Goal: Browse casually

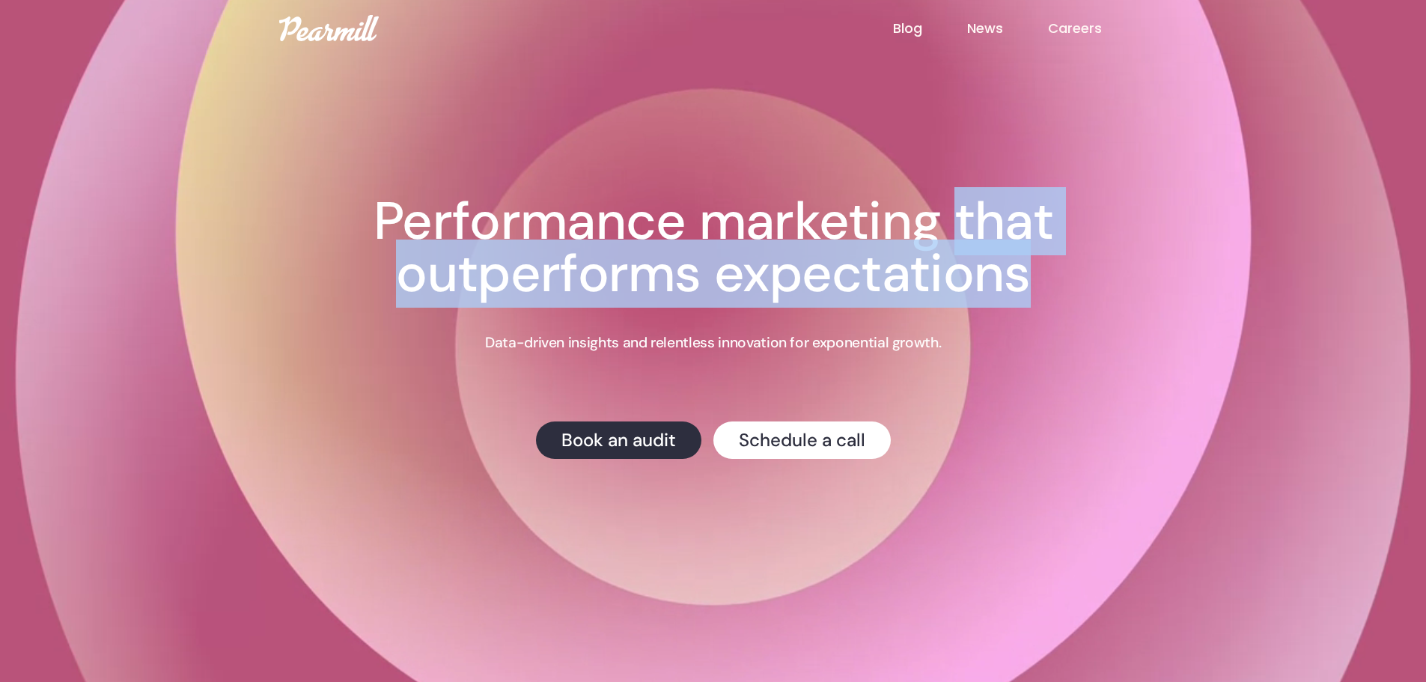
drag, startPoint x: 0, startPoint y: 0, endPoint x: 940, endPoint y: 281, distance: 980.7
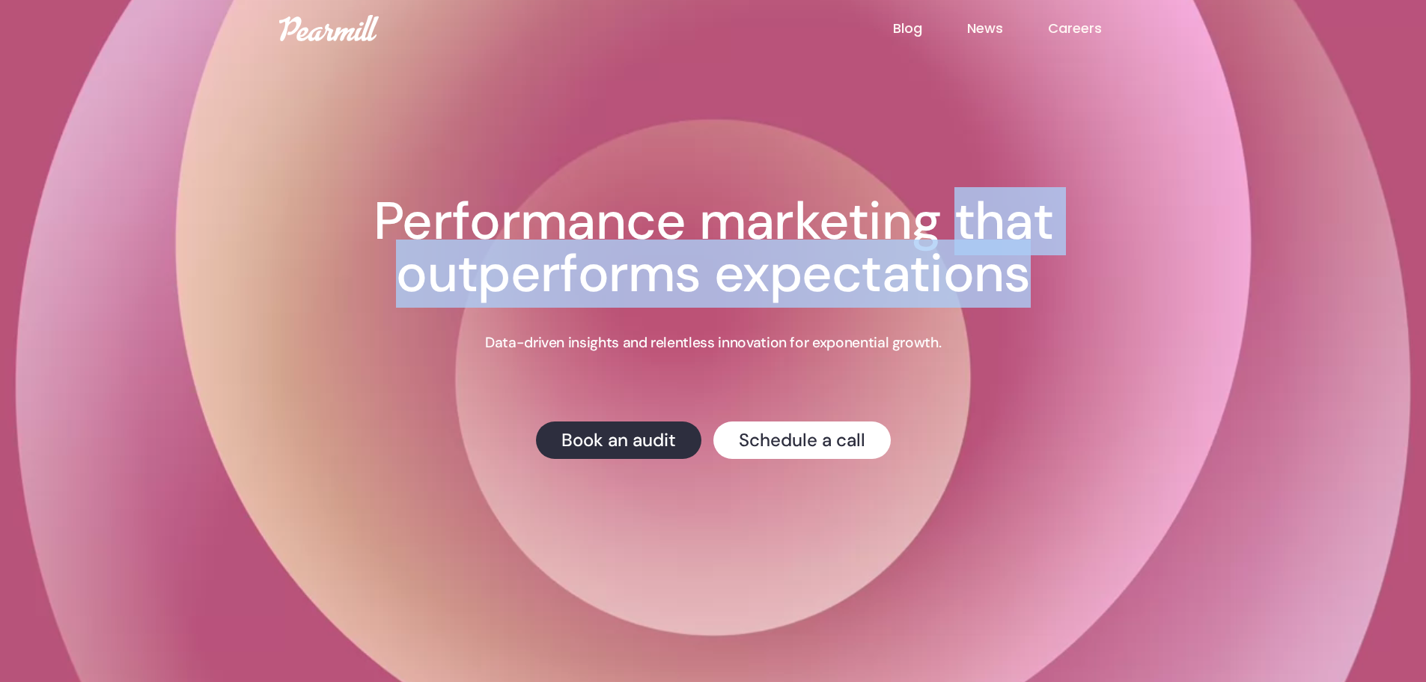
click at [940, 281] on h1 "Performance marketing that outperforms expectations" at bounding box center [713, 247] width 839 height 105
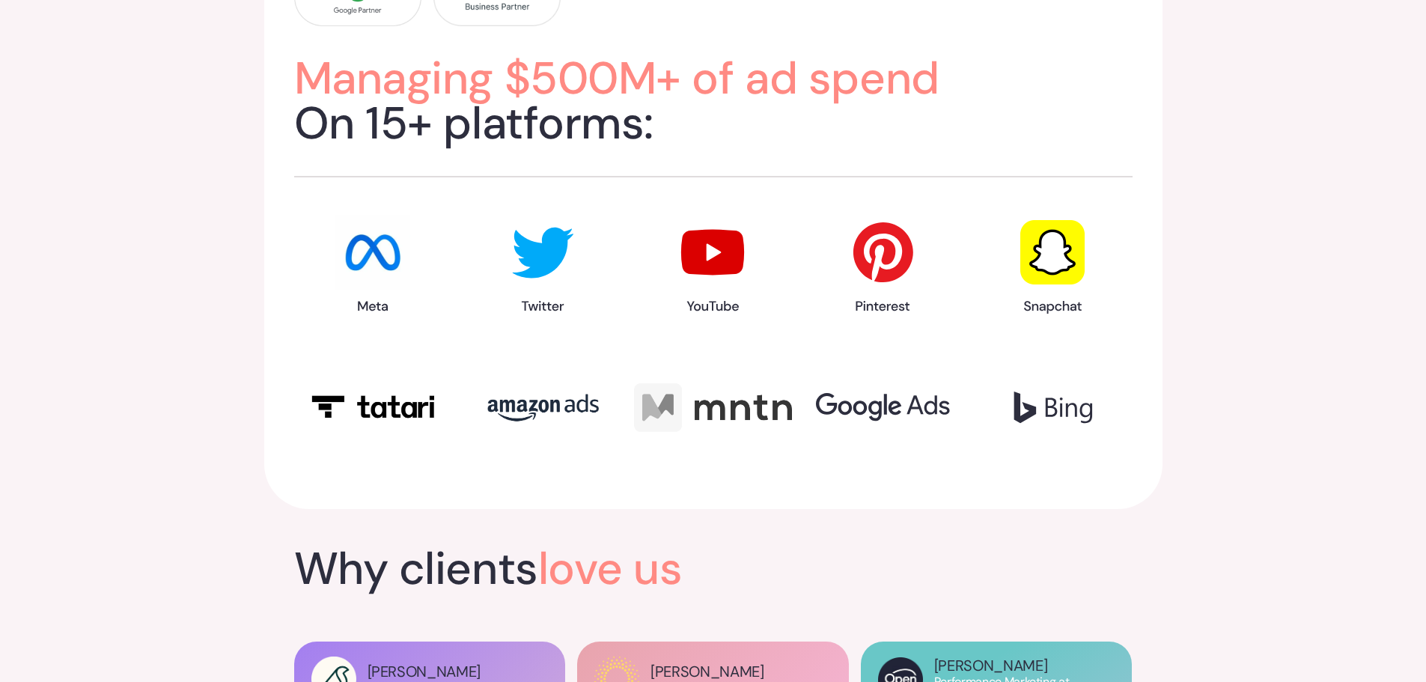
scroll to position [1947, 0]
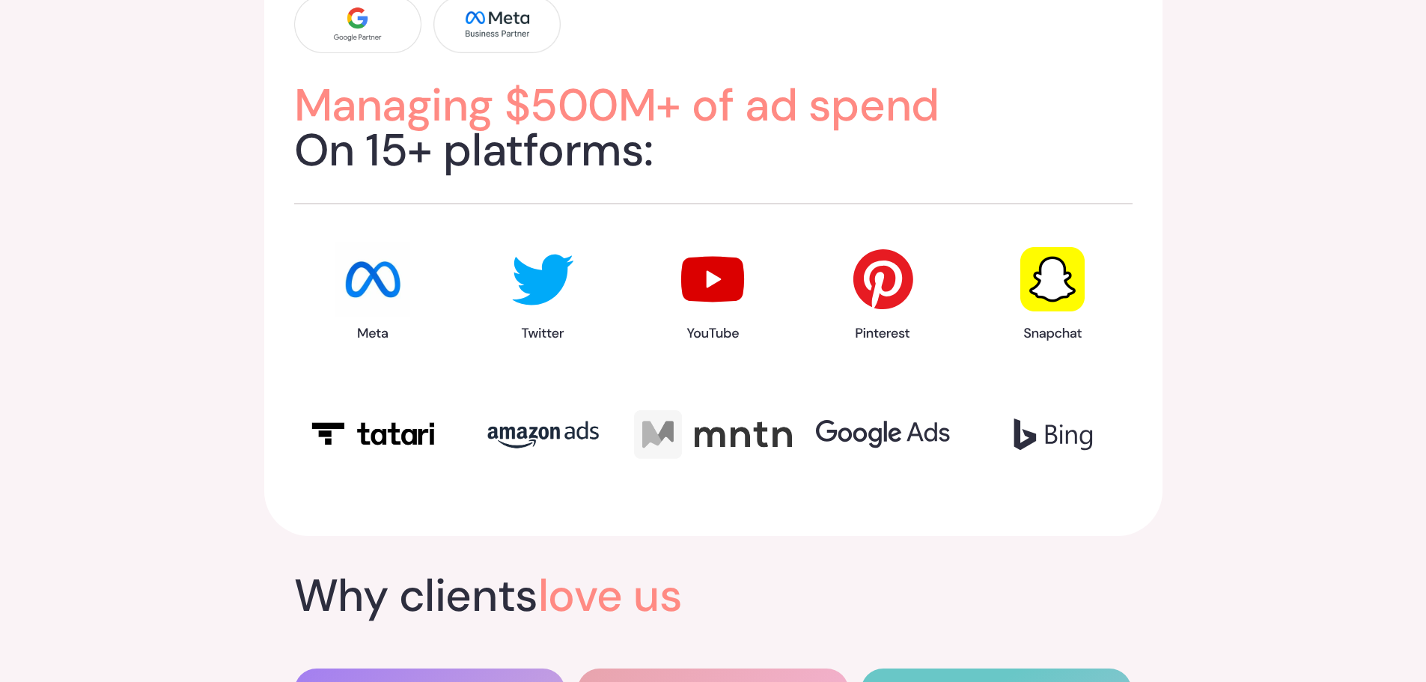
click at [748, 108] on span "Managing $500M+ of ad spend" at bounding box center [616, 105] width 645 height 59
click at [836, 94] on span "Managing $500M+ of ad spend" at bounding box center [616, 105] width 645 height 59
click at [898, 100] on span "Managing $500M+ of ad spend" at bounding box center [616, 105] width 645 height 59
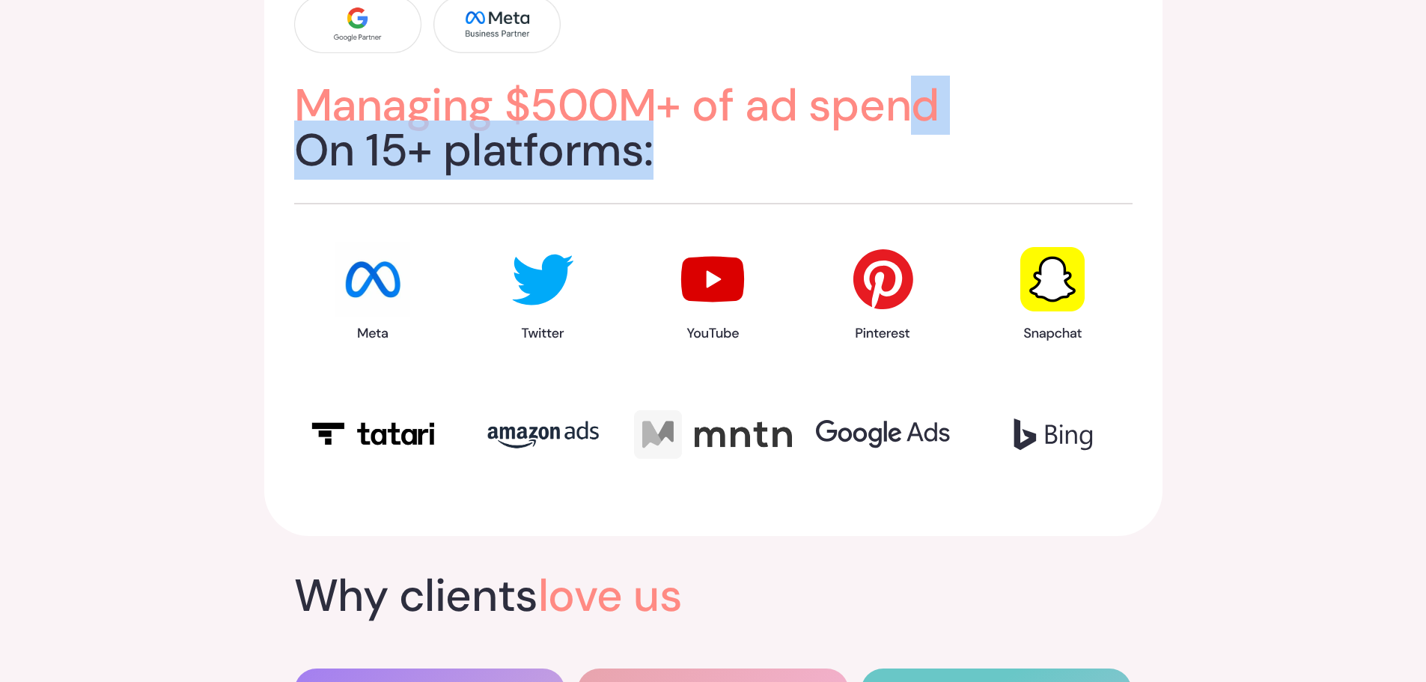
drag, startPoint x: 906, startPoint y: 102, endPoint x: 672, endPoint y: 174, distance: 245.4
click at [672, 174] on div "Managing $500M+ of ad spend On 15+ platforms:" at bounding box center [713, 236] width 839 height 481
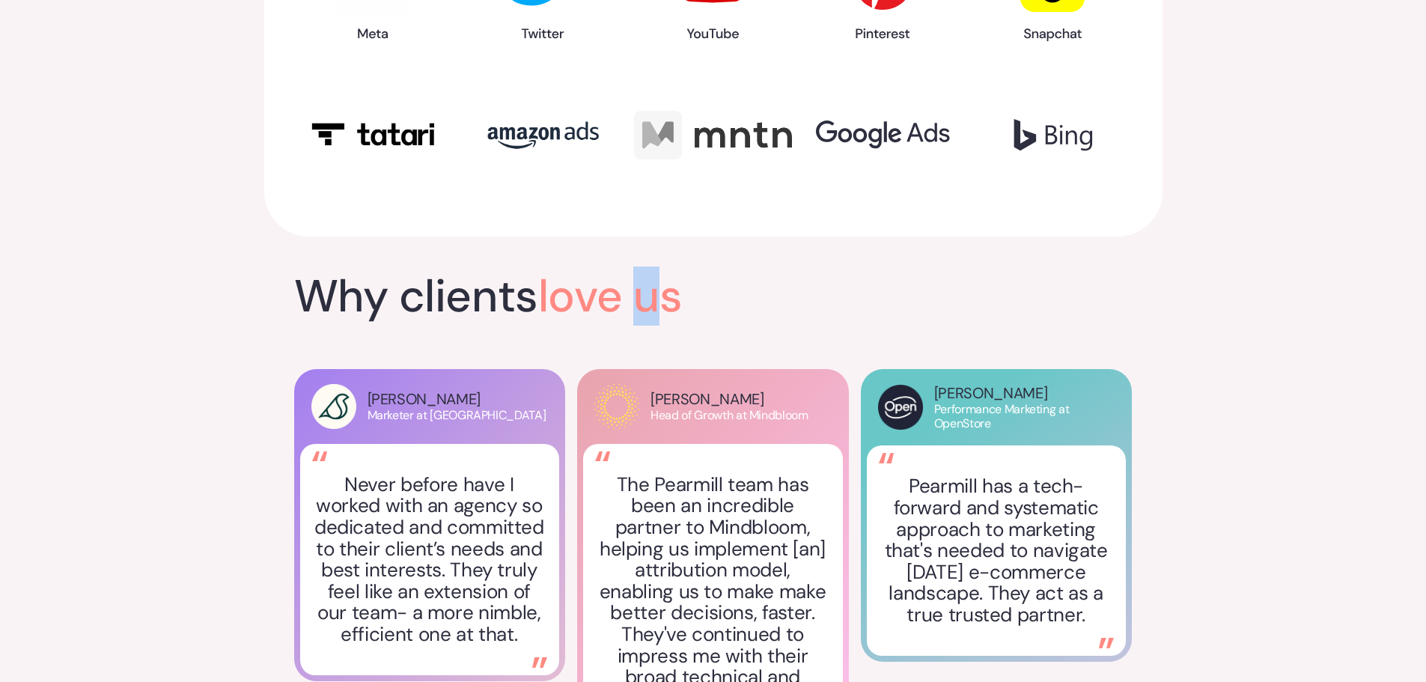
click at [672, 300] on span "love us" at bounding box center [610, 296] width 145 height 59
drag, startPoint x: 408, startPoint y: 286, endPoint x: 460, endPoint y: 288, distance: 51.7
click at [407, 286] on h2 "Why clients love us" at bounding box center [713, 296] width 839 height 45
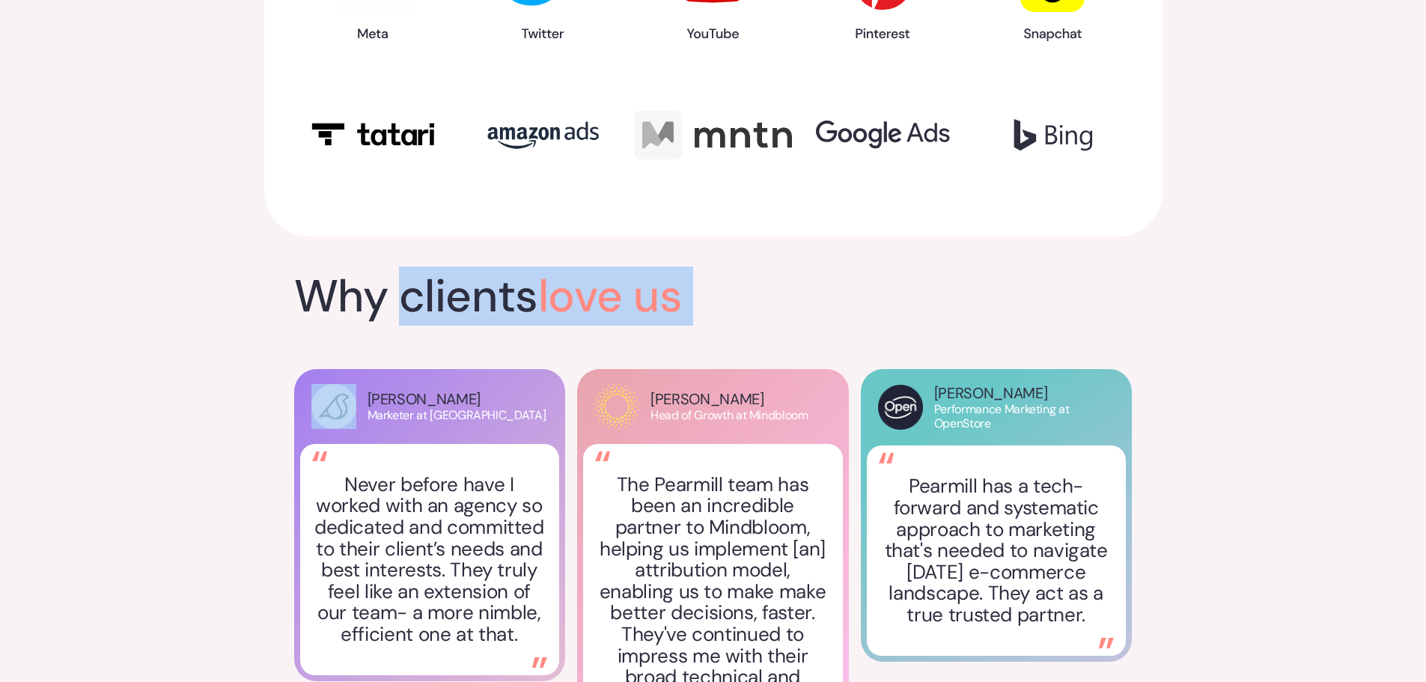
drag, startPoint x: 460, startPoint y: 288, endPoint x: 786, endPoint y: 293, distance: 326.5
click at [786, 293] on h2 "Why clients love us" at bounding box center [713, 296] width 839 height 45
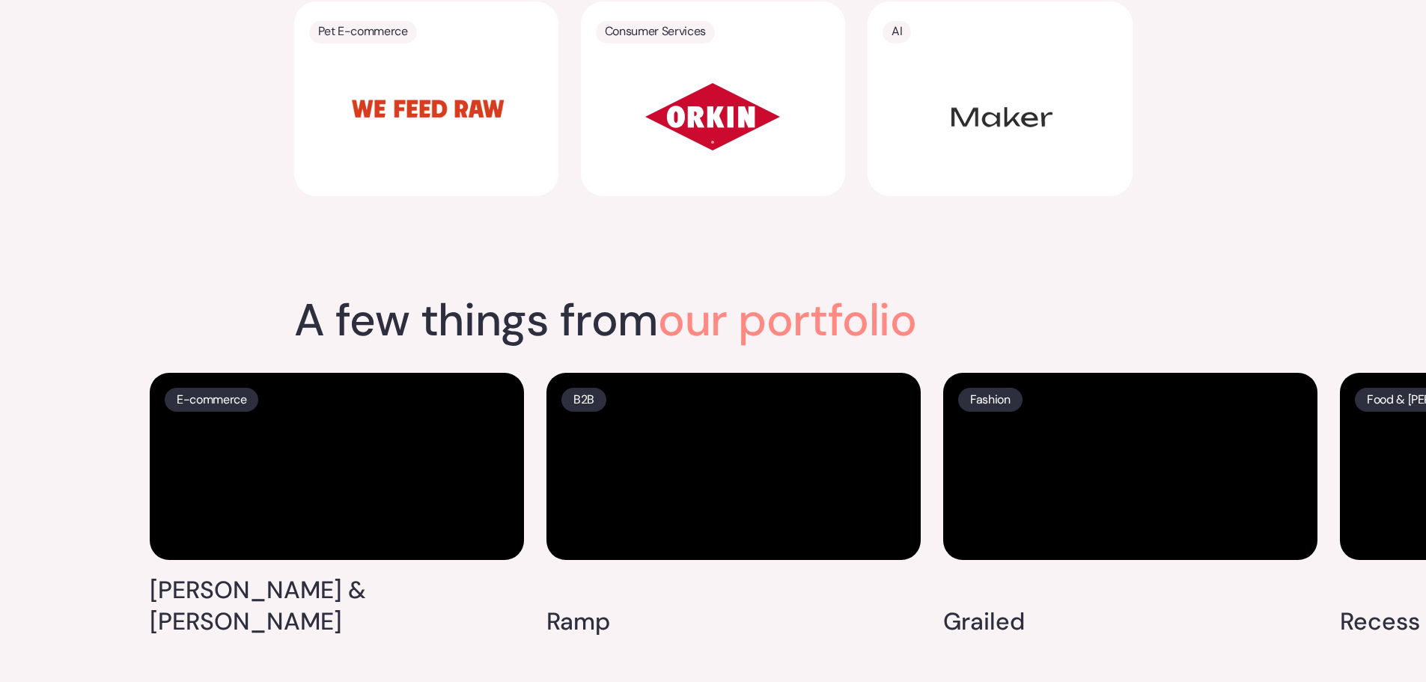
scroll to position [3819, 0]
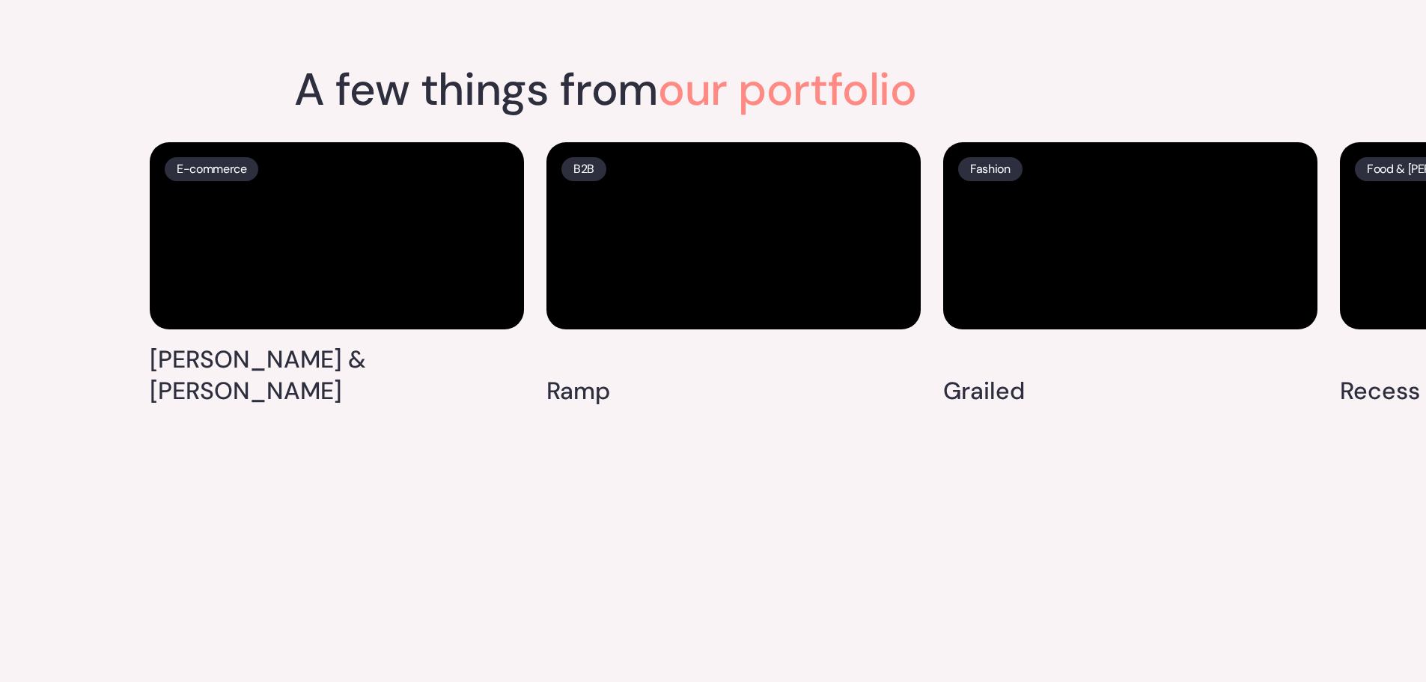
click at [806, 64] on span "our portfolio" at bounding box center [787, 89] width 258 height 59
click at [914, 70] on span "our portfolio" at bounding box center [787, 89] width 258 height 59
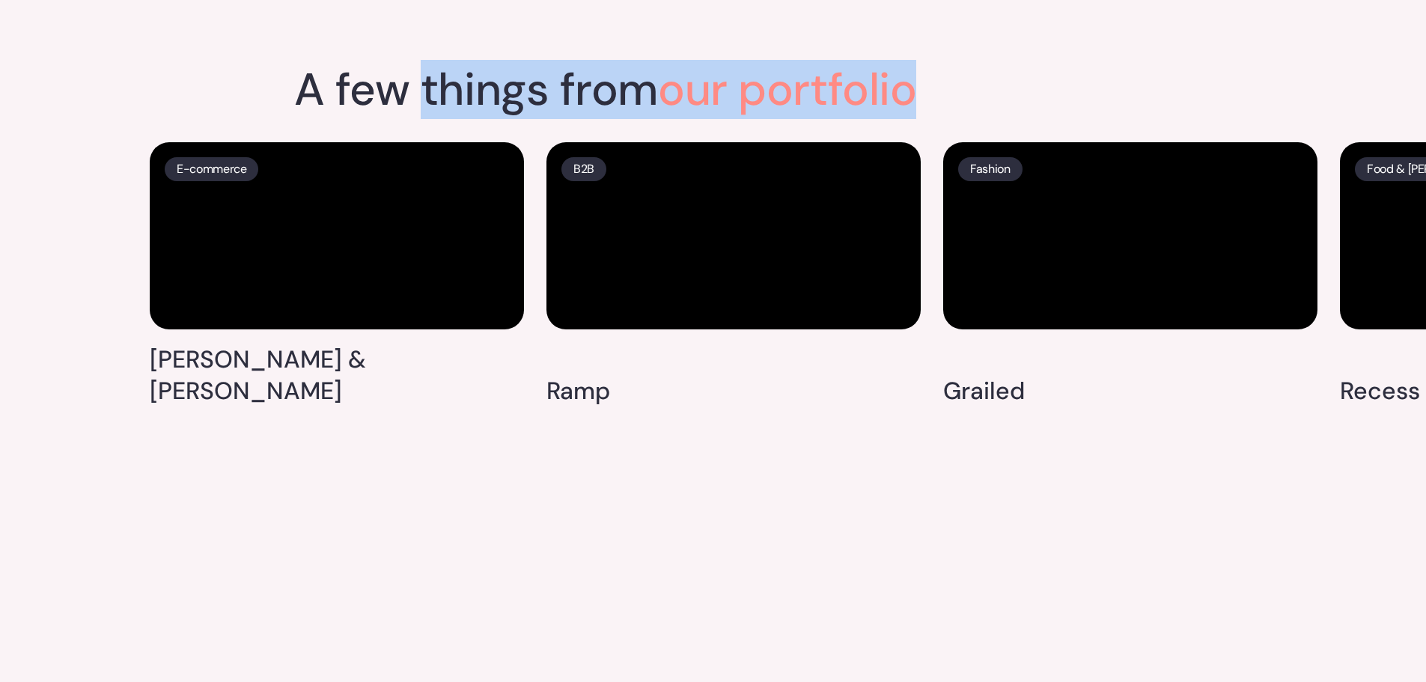
drag, startPoint x: 914, startPoint y: 70, endPoint x: 422, endPoint y: 100, distance: 493.5
click at [422, 100] on div "A few things from our portfolio" at bounding box center [713, 97] width 839 height 60
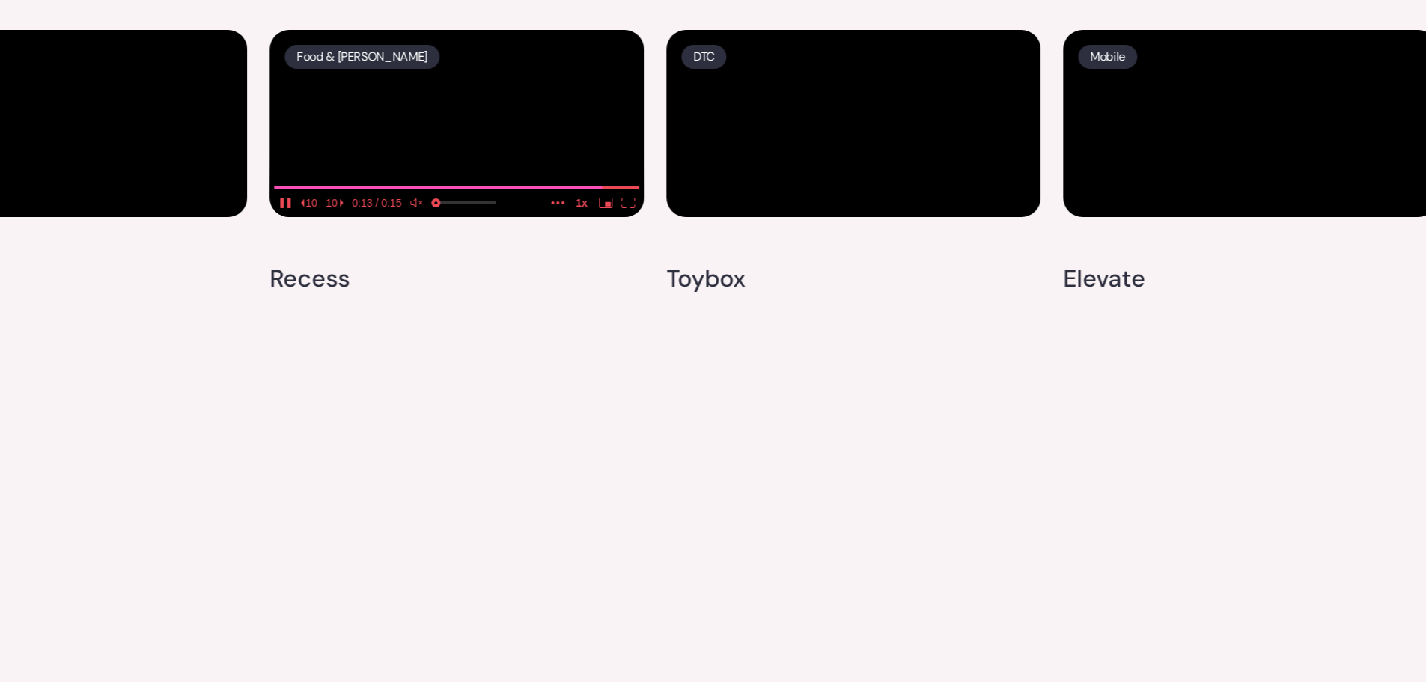
scroll to position [4193, 0]
